Goal: Task Accomplishment & Management: Complete application form

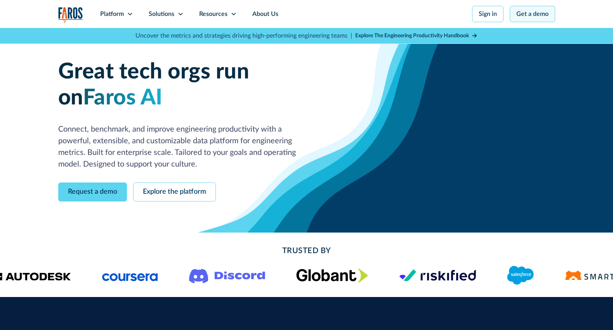
click at [544, 7] on link "Get a demo" at bounding box center [532, 14] width 45 height 16
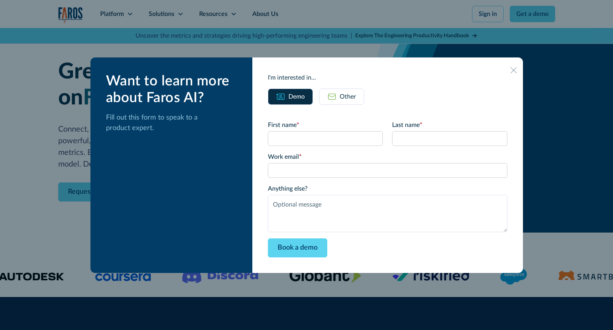
click at [354, 97] on div "Other" at bounding box center [348, 96] width 16 height 9
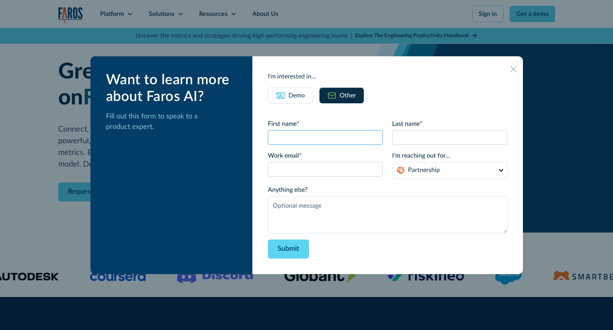
click at [318, 140] on input "First name *" at bounding box center [325, 137] width 115 height 15
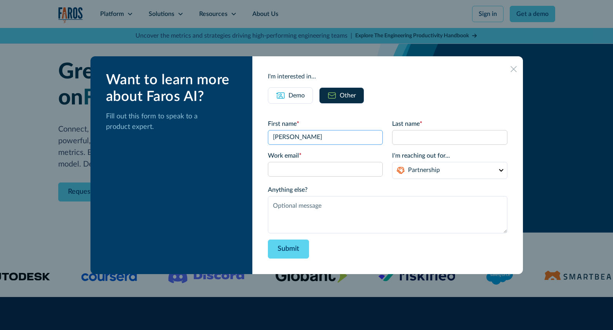
type input "Josh"
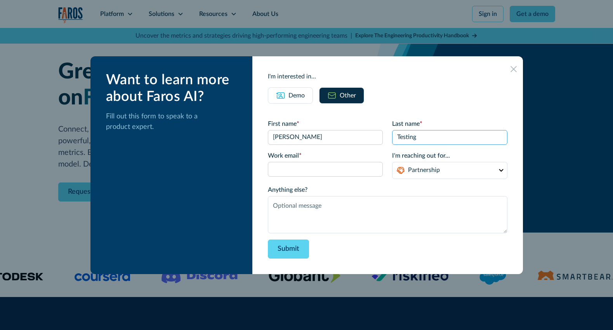
type input "Testing"
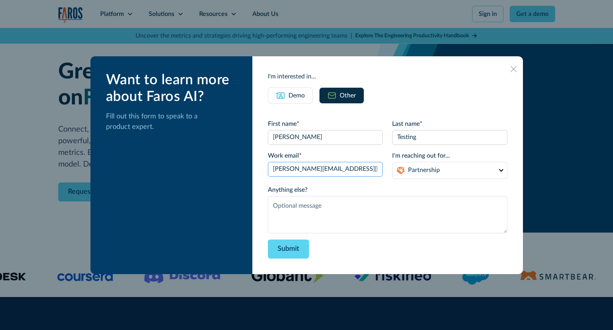
type input "josh@hmpsn.studio"
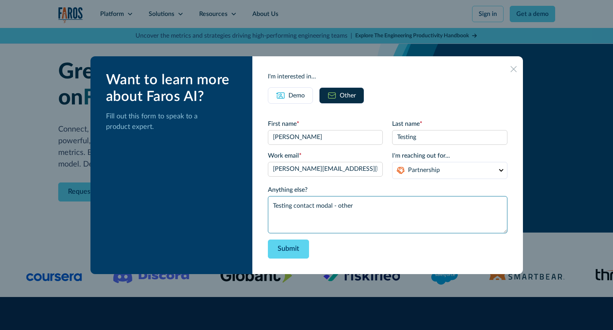
type textarea "Testing contact modal - other"
drag, startPoint x: 245, startPoint y: 109, endPoint x: 254, endPoint y: 109, distance: 8.5
click at [246, 108] on div "Want to learn more about Faros AI? Fill out this form to speak to a product exp…" at bounding box center [171, 165] width 162 height 218
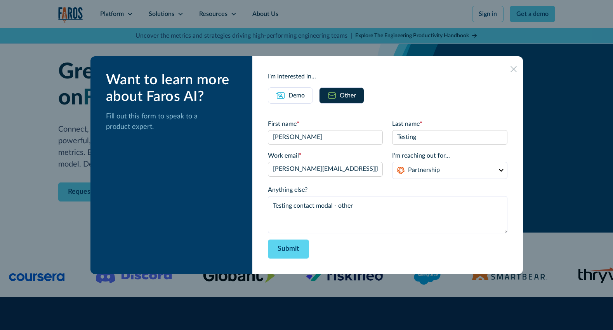
click at [352, 250] on div "Submit" at bounding box center [387, 249] width 239 height 19
click at [342, 171] on input "josh@hmpsn.studio" at bounding box center [325, 169] width 115 height 15
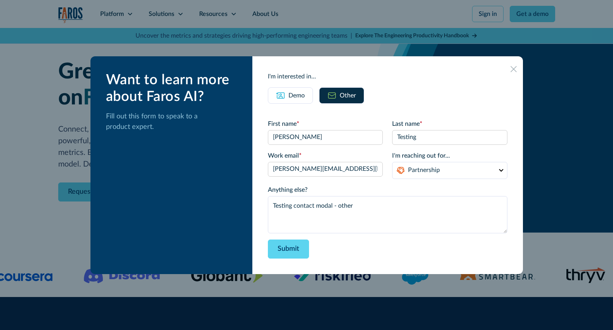
click at [450, 256] on div "Submit" at bounding box center [387, 249] width 239 height 19
click at [368, 251] on div "Submit" at bounding box center [387, 249] width 239 height 19
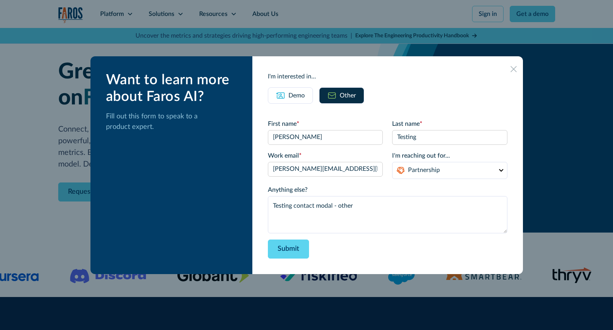
click at [362, 257] on div "Submit" at bounding box center [387, 249] width 239 height 19
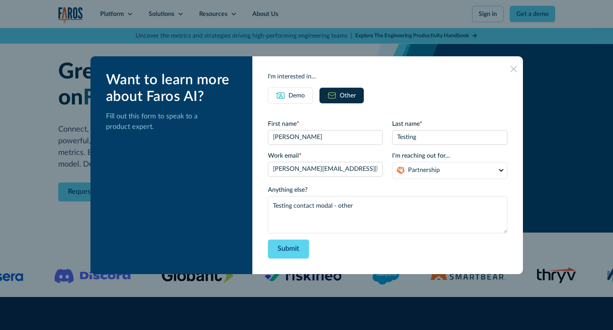
click at [305, 99] on div "Demo" at bounding box center [297, 95] width 16 height 9
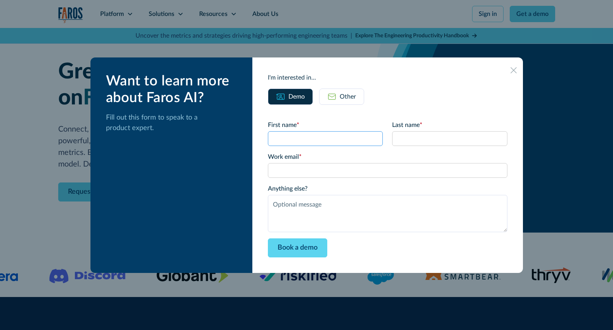
click at [330, 138] on input "First name *" at bounding box center [325, 138] width 115 height 15
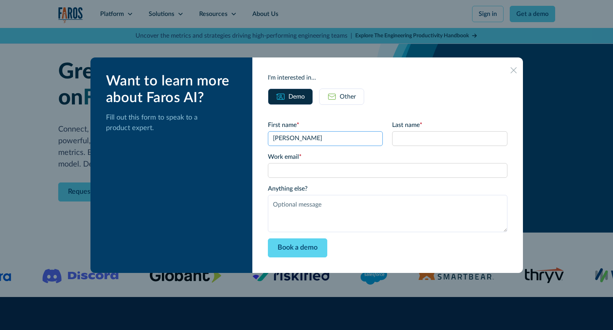
type input "Josh"
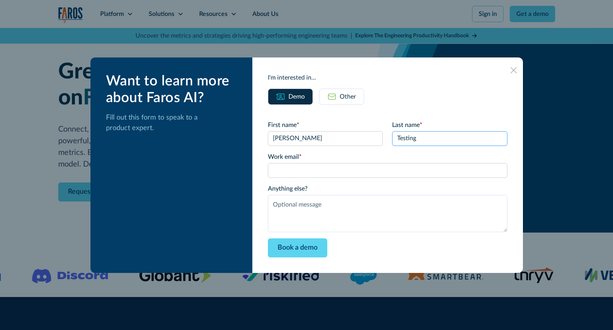
type input "Testing"
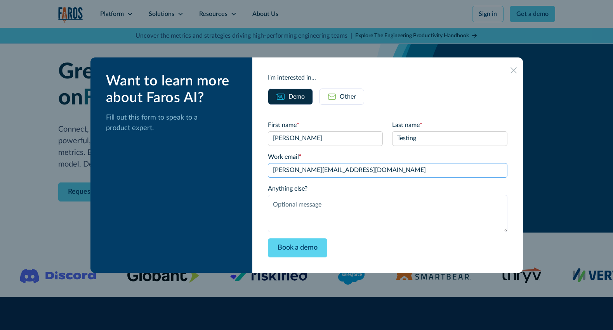
type input "josh@hmpsn.com"
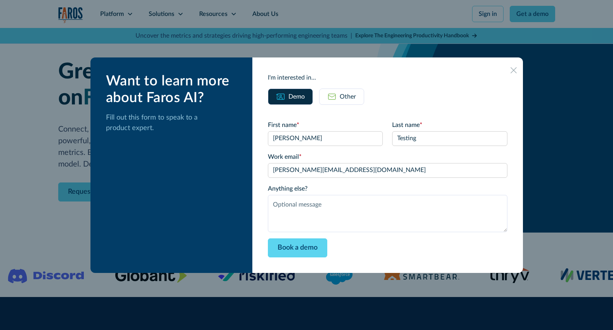
drag, startPoint x: 216, startPoint y: 147, endPoint x: 222, endPoint y: 146, distance: 6.3
click at [217, 147] on div "Want to learn more about Faros AI? Fill out this form to speak to a product exp…" at bounding box center [171, 165] width 162 height 216
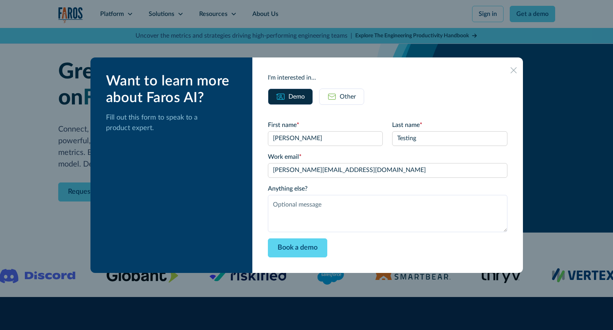
click at [408, 247] on div "Book a demo" at bounding box center [387, 247] width 239 height 19
drag, startPoint x: 540, startPoint y: 203, endPoint x: 528, endPoint y: 186, distance: 21.0
click at [545, 203] on div at bounding box center [306, 165] width 613 height 330
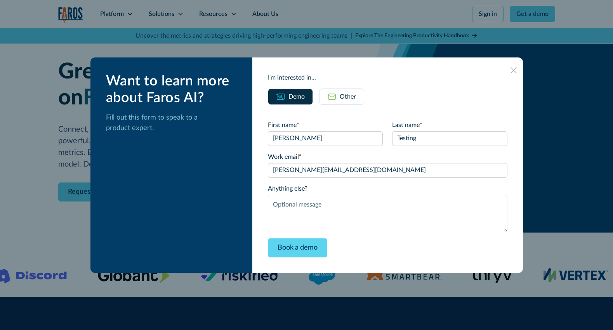
click at [508, 69] on div at bounding box center [514, 70] width 12 height 12
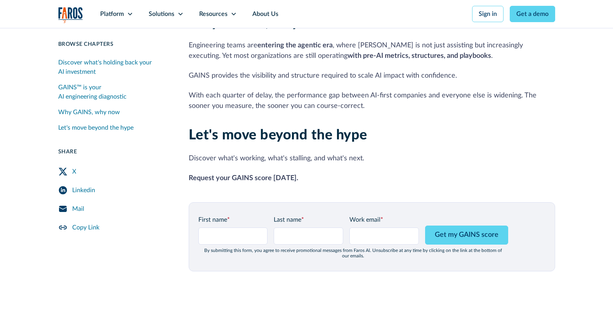
scroll to position [875, 0]
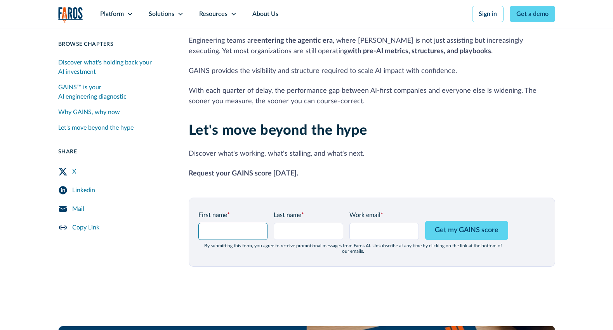
click at [229, 223] on input "GAINS Page Form - mid" at bounding box center [233, 231] width 70 height 17
